Goal: Task Accomplishment & Management: Complete application form

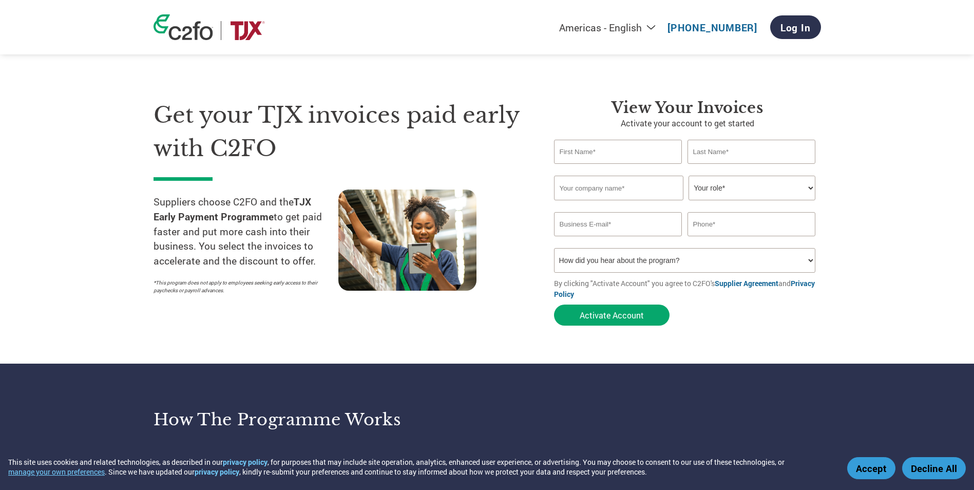
select select "en-[GEOGRAPHIC_DATA]"
click at [700, 197] on select "Your role* CFO Controller Credit Manager Finance Director Treasurer CEO Preside…" at bounding box center [752, 188] width 127 height 25
click at [873, 196] on section "Get your TJX invoices paid early with C2FO Suppliers choose C2FO and the TJX Ea…" at bounding box center [487, 202] width 974 height 323
click at [419, 144] on h1 "Get your TJX invoices paid early with C2FO" at bounding box center [339, 132] width 370 height 66
click at [601, 160] on input "text" at bounding box center [618, 152] width 128 height 24
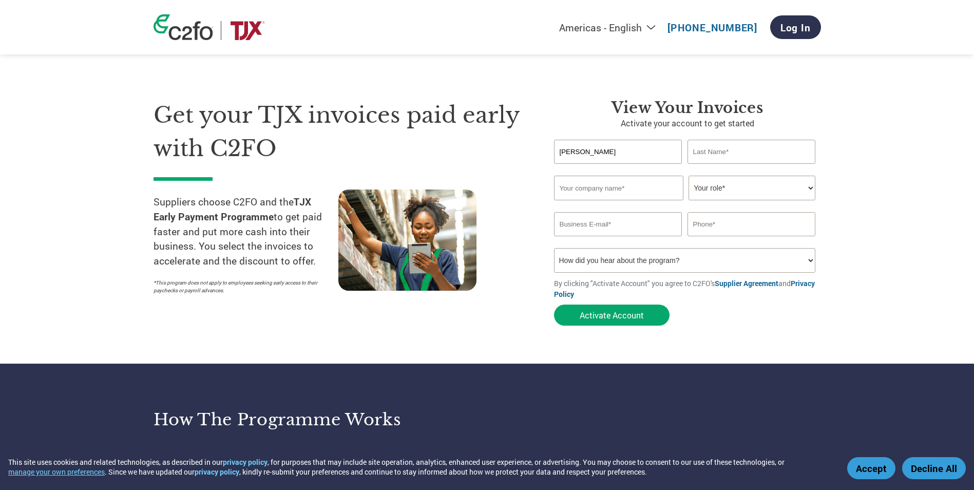
type input "[PERSON_NAME]"
type input "Prakash"
click at [581, 190] on input "text" at bounding box center [618, 188] width 129 height 25
type input "Bino Products LLC"
click at [741, 178] on select "Your role* CFO Controller Credit Manager Finance Director Treasurer CEO Preside…" at bounding box center [752, 188] width 127 height 25
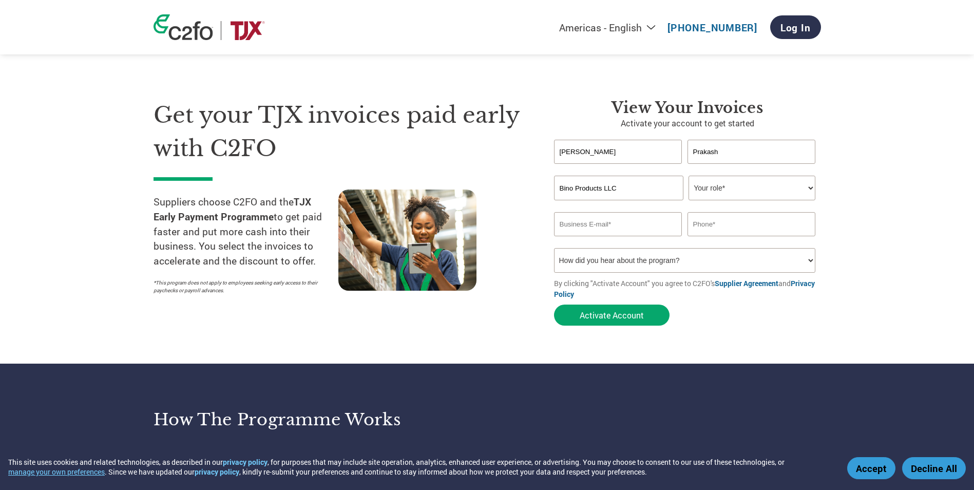
select select "ACCOUNTS_RECEIVABLE"
click at [689, 176] on select "Your role* CFO Controller Credit Manager Finance Director Treasurer CEO Preside…" at bounding box center [752, 188] width 127 height 25
click at [616, 225] on input "email" at bounding box center [618, 224] width 128 height 24
click at [567, 226] on input "email" at bounding box center [618, 224] width 128 height 24
paste input "[EMAIL_ADDRESS][DOMAIN_NAME]"
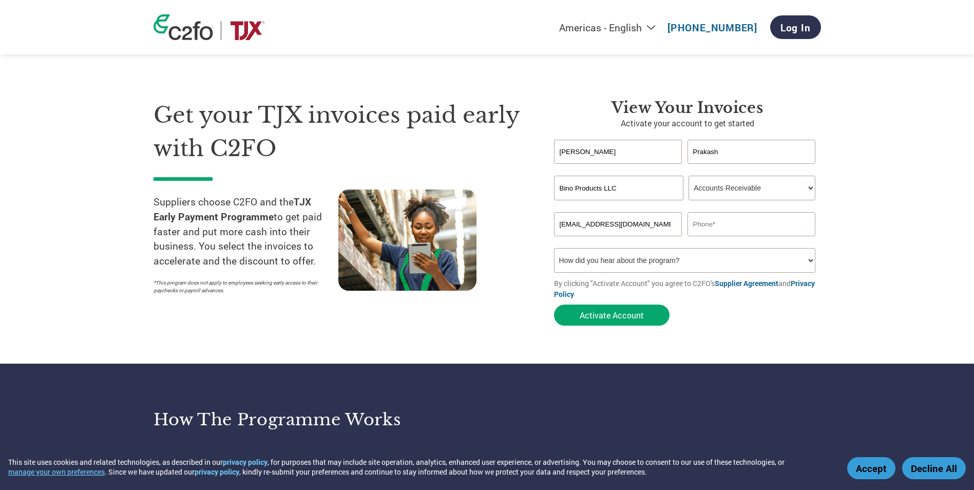
type input "[EMAIL_ADDRESS][DOMAIN_NAME]"
click at [737, 222] on input "text" at bounding box center [752, 224] width 128 height 24
click at [577, 252] on select "How did you hear about the program? Received a letter Email Social Media Online…" at bounding box center [685, 260] width 262 height 25
click at [706, 223] on input "text" at bounding box center [752, 224] width 128 height 24
paste input "[PHONE_NUMBER]"
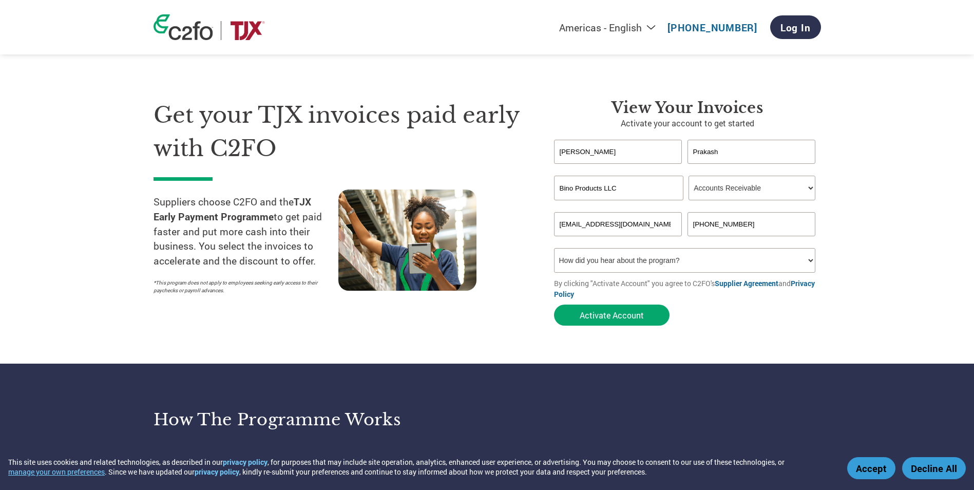
type input "[PHONE_NUMBER]"
click at [731, 331] on form "[PERSON_NAME] Invalid first name or first name is too long Invalid last name or…" at bounding box center [687, 235] width 267 height 191
click at [627, 266] on select "How did you hear about the program? Received a letter Email Social Media Online…" at bounding box center [685, 260] width 262 height 25
select select "Other"
click at [554, 248] on select "How did you hear about the program? Received a letter Email Social Media Online…" at bounding box center [685, 260] width 262 height 25
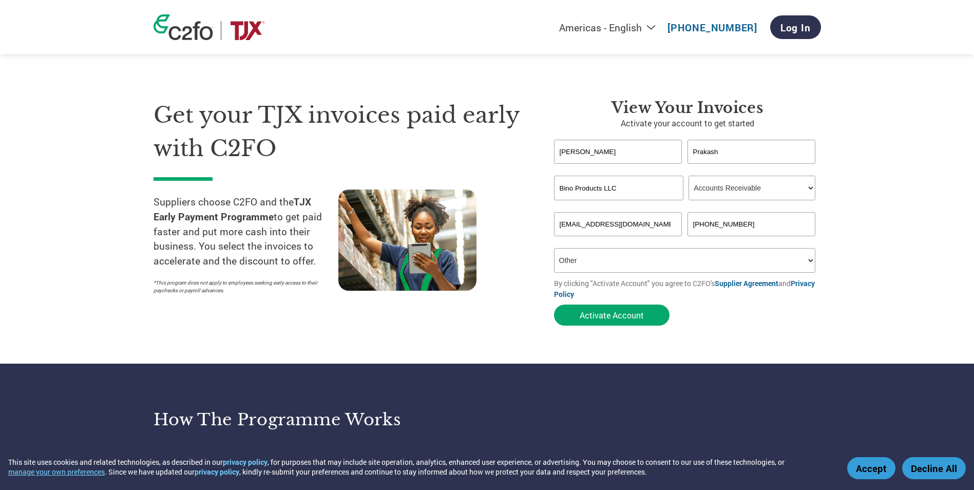
click at [731, 318] on form "[PERSON_NAME] Invalid first name or first name is too long Invalid last name or…" at bounding box center [687, 235] width 267 height 191
click at [621, 307] on button "Activate Account" at bounding box center [612, 315] width 116 height 21
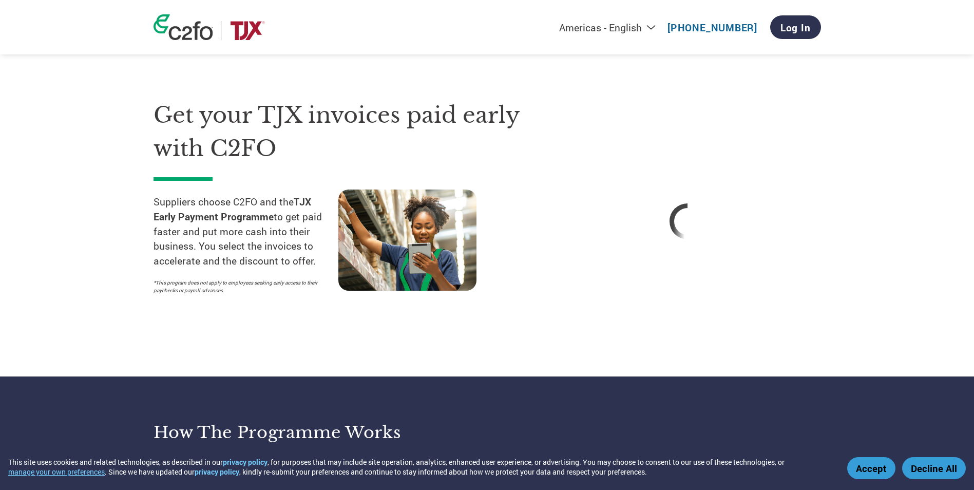
select select "en-[GEOGRAPHIC_DATA]"
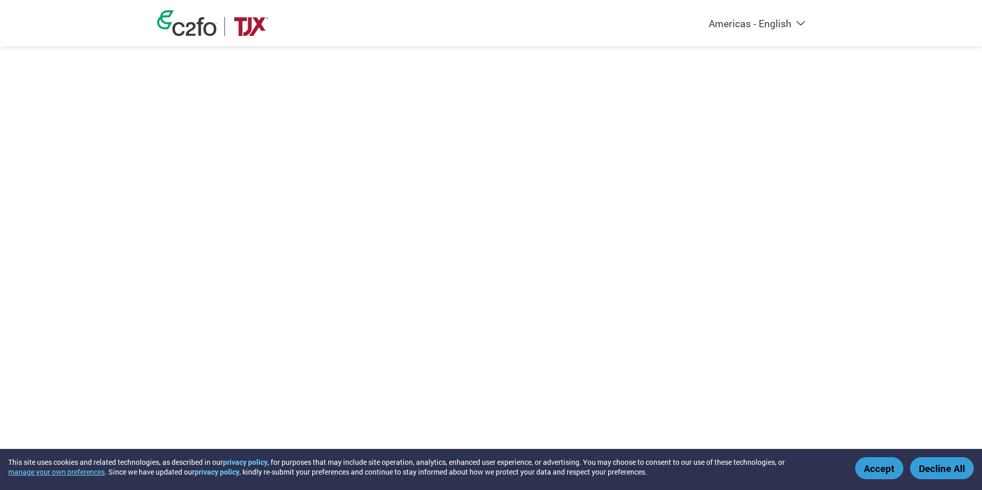
select select "en-[GEOGRAPHIC_DATA]"
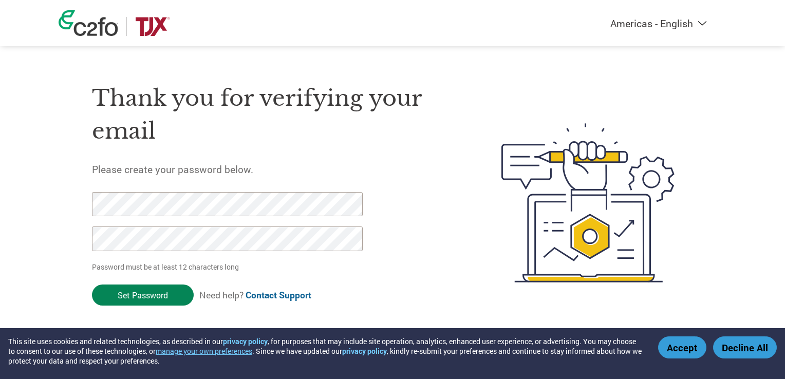
click at [114, 295] on input "Set Password" at bounding box center [143, 295] width 102 height 21
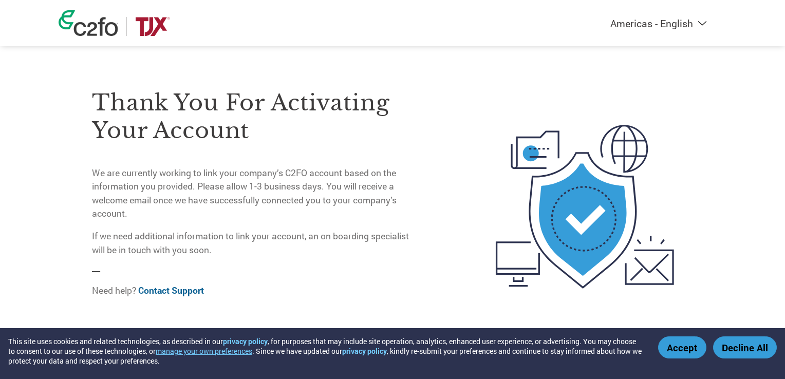
click at [230, 200] on p "We are currently working to link your company’s C2FO account based on the infor…" at bounding box center [254, 193] width 325 height 54
click at [281, 186] on p "We are currently working to link your company’s C2FO account based on the infor…" at bounding box center [254, 193] width 325 height 54
